Goal: Navigation & Orientation: Go to known website

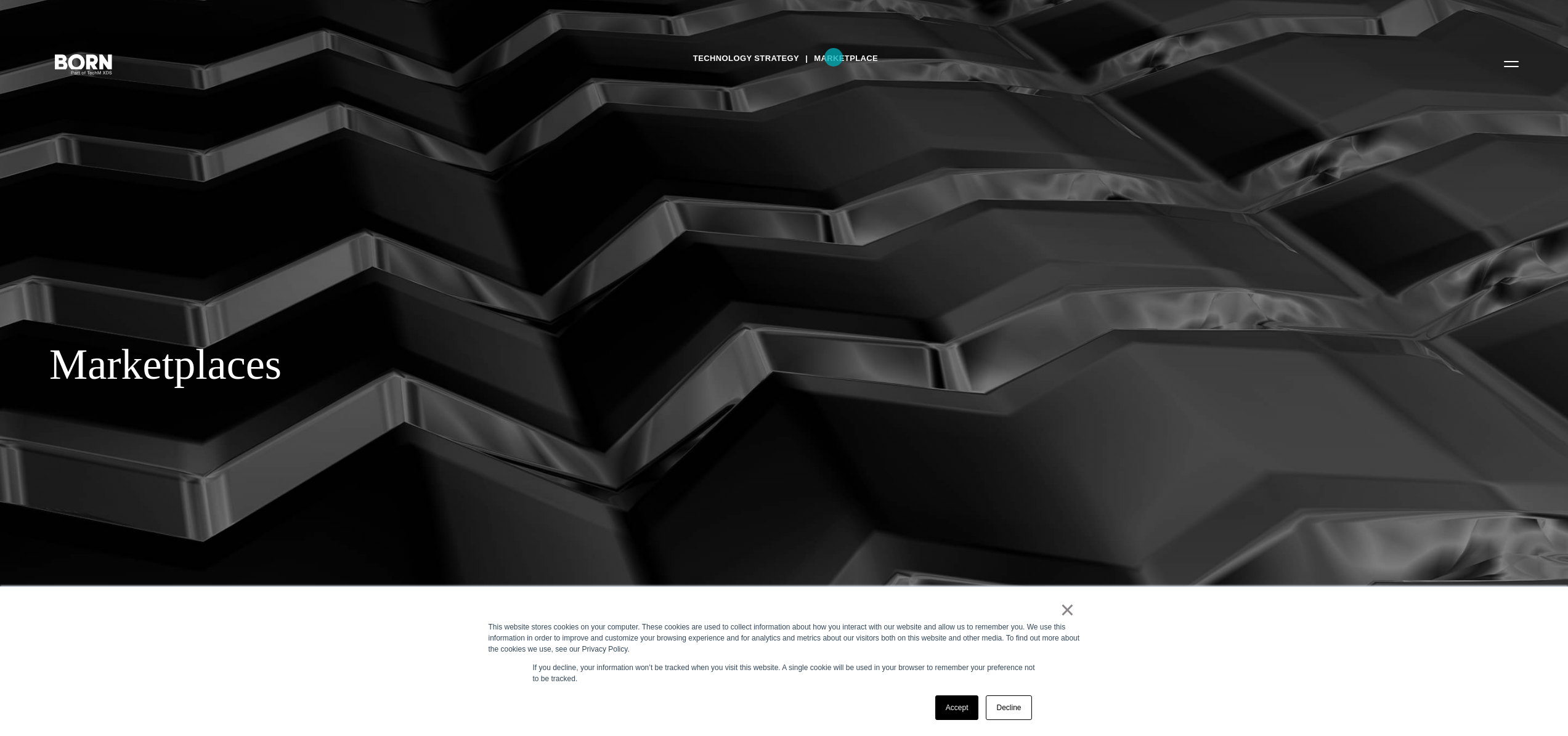
click at [834, 57] on link "Marketplace" at bounding box center [846, 58] width 64 height 19
click at [92, 61] on icon ".st0{display:none;} .st1{display:inline;} .st2{font-family:'HelveticaNeue-Mediu…" at bounding box center [84, 63] width 79 height 32
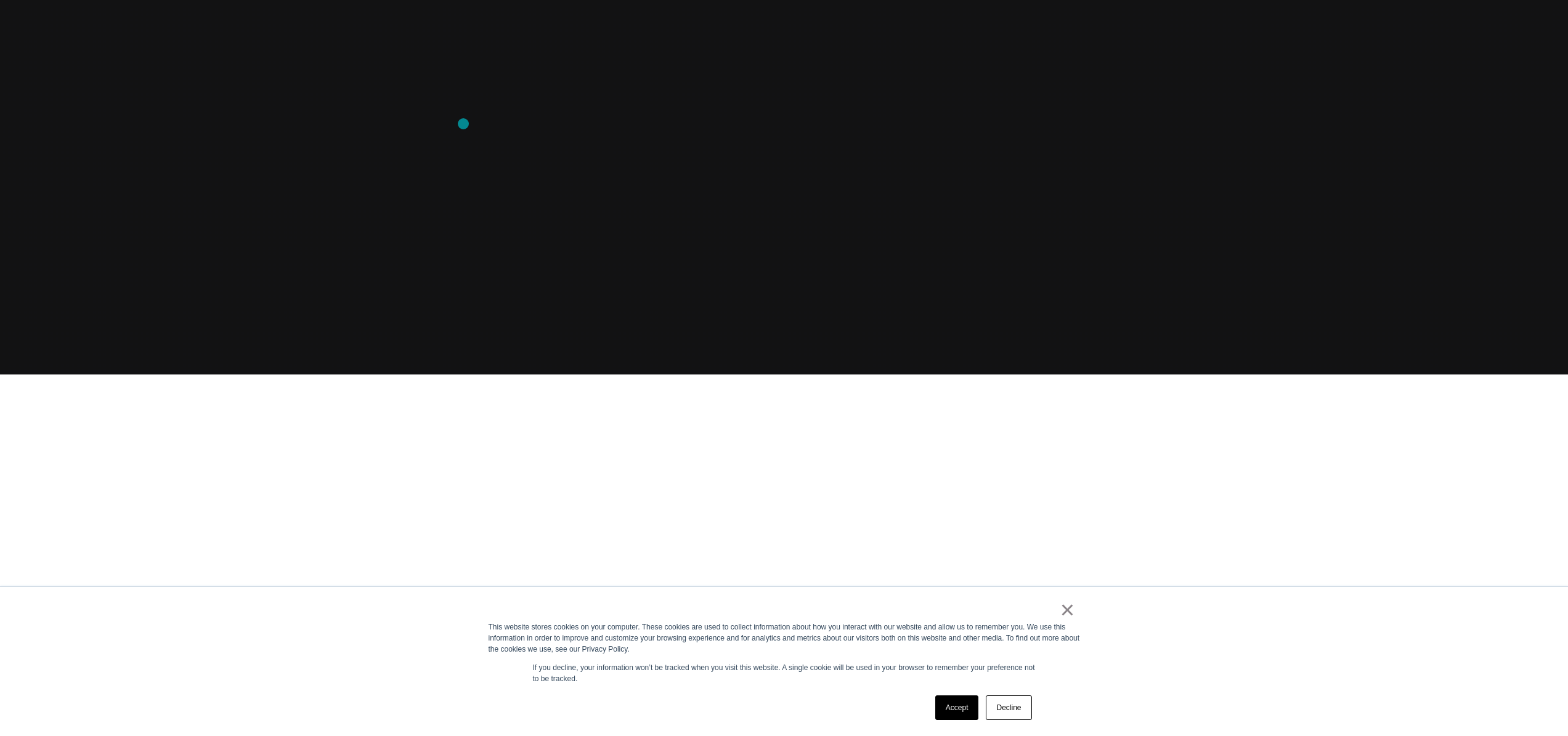
scroll to position [656, 0]
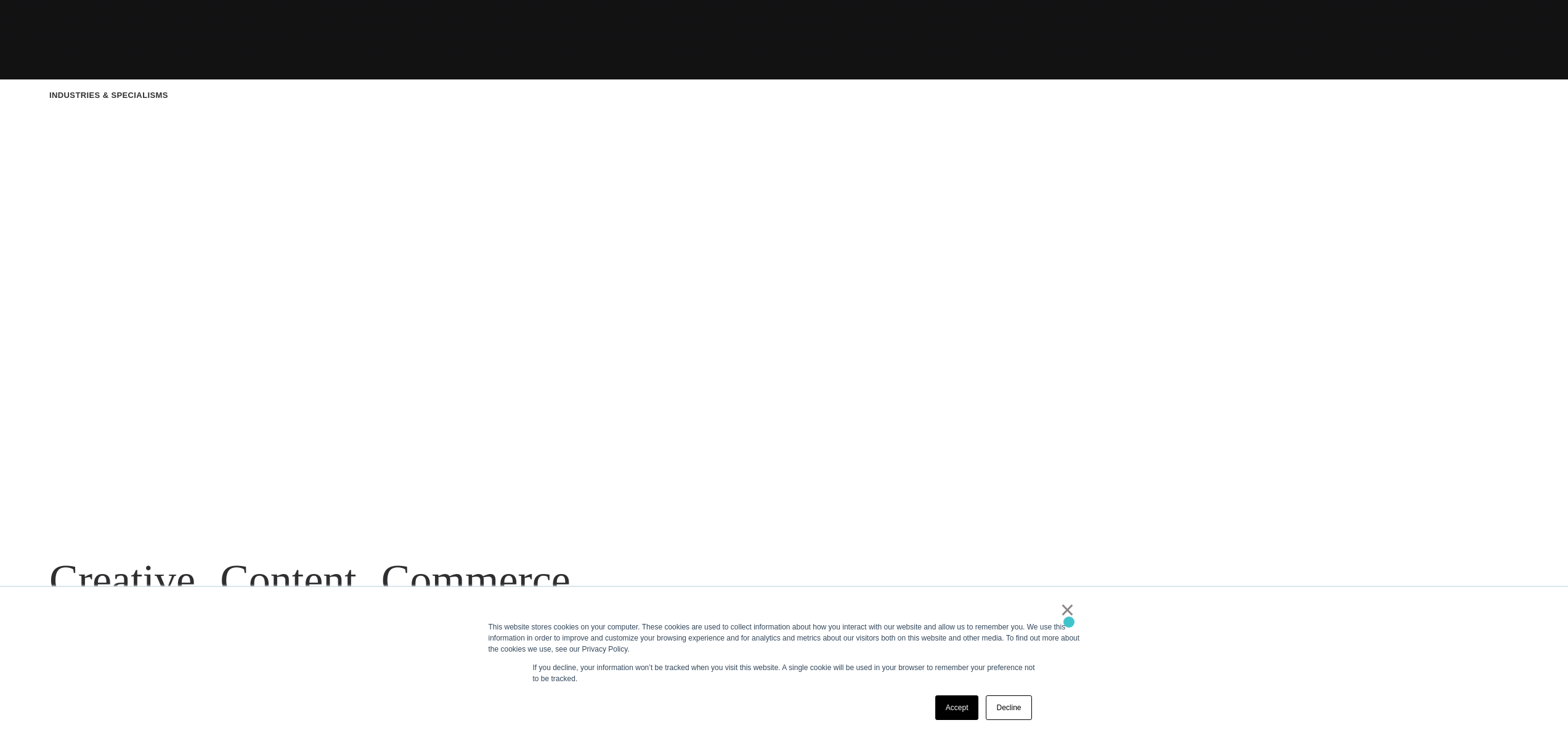
click at [1069, 622] on div "This website stores cookies on your computer. These cookies are used to collect…" at bounding box center [784, 638] width 592 height 34
click at [1069, 616] on link "×" at bounding box center [1068, 610] width 15 height 11
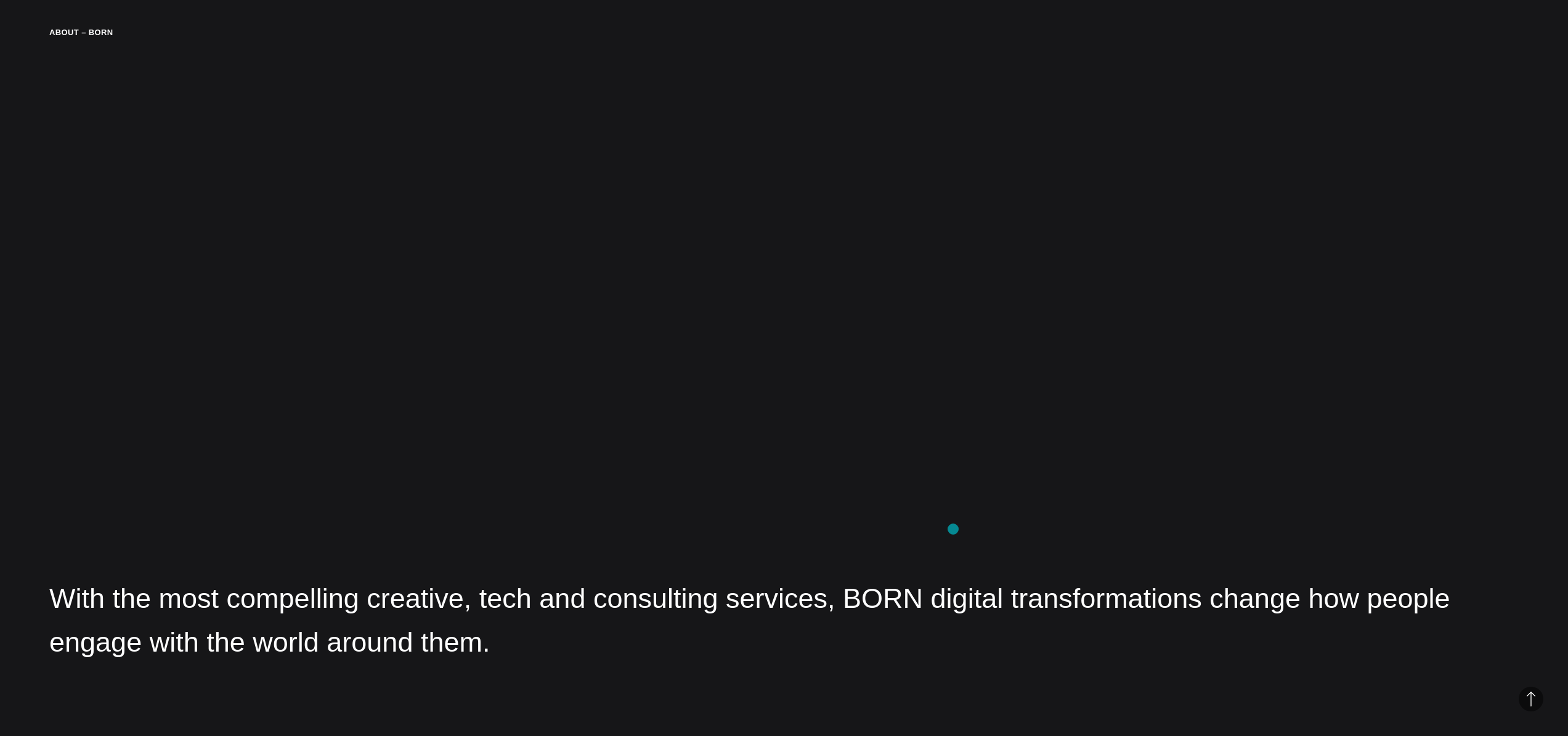
scroll to position [2482, 0]
